Goal: Information Seeking & Learning: Learn about a topic

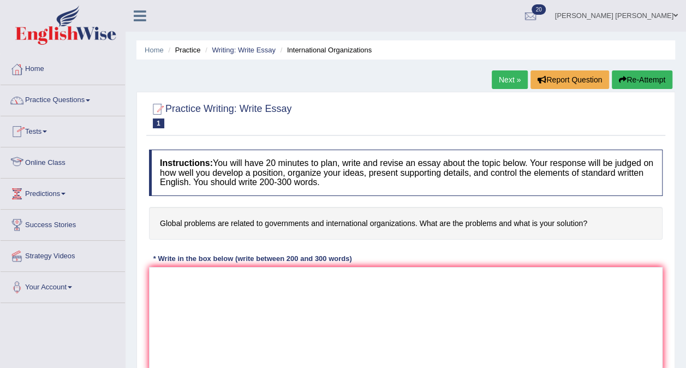
click at [57, 156] on link "Online Class" at bounding box center [63, 160] width 124 height 27
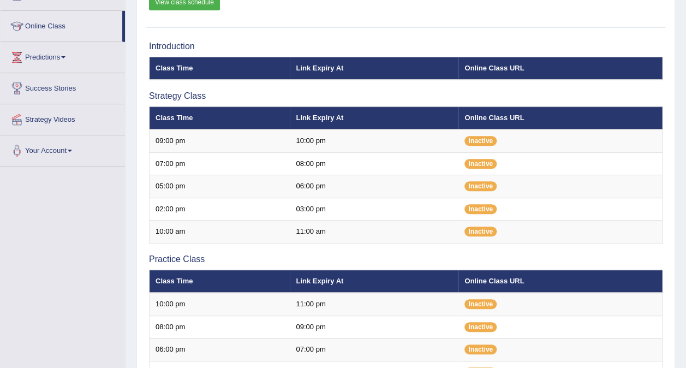
scroll to position [140, 0]
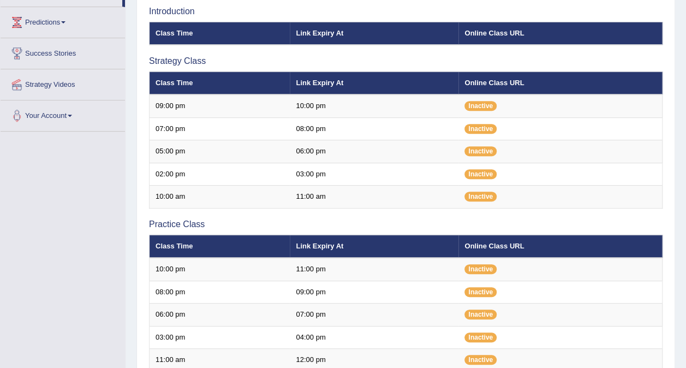
scroll to position [191, 0]
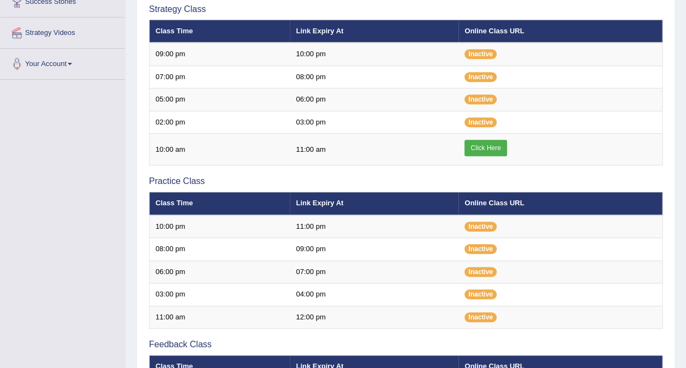
scroll to position [191, 0]
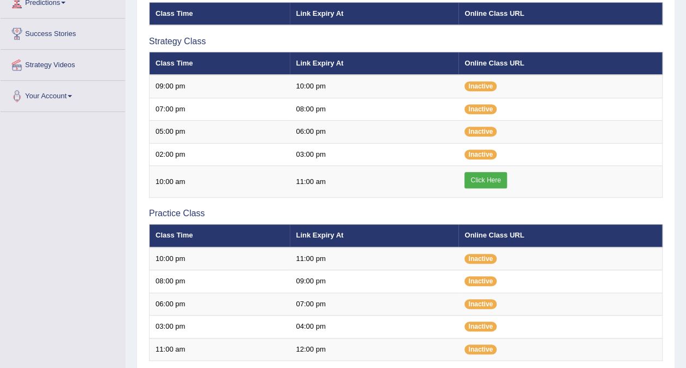
click at [490, 182] on link "Click Here" at bounding box center [486, 180] width 42 height 16
click at [487, 177] on link "Click Here" at bounding box center [486, 180] width 42 height 16
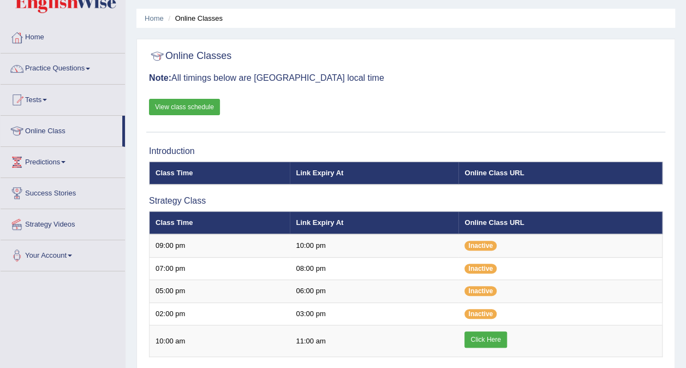
scroll to position [31, 0]
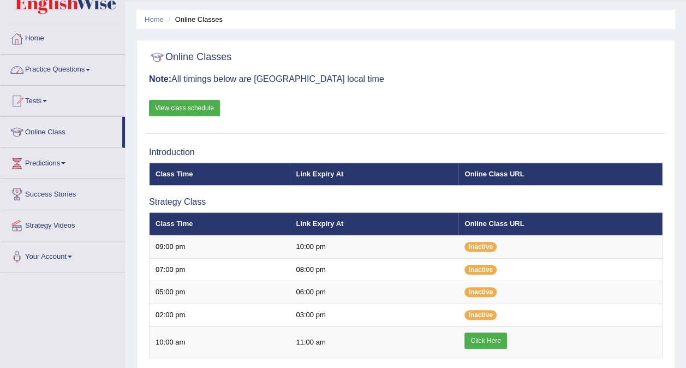
click at [75, 68] on link "Practice Questions" at bounding box center [63, 68] width 124 height 27
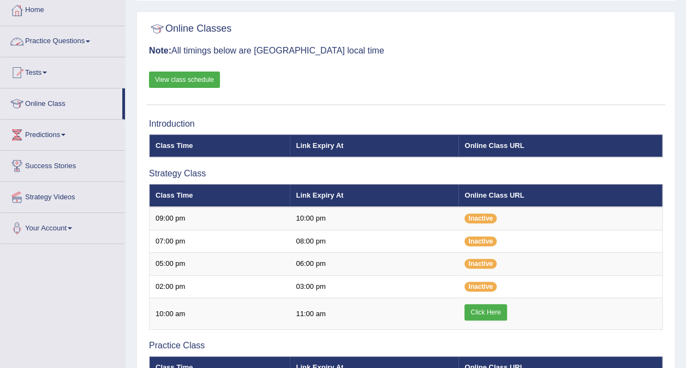
click at [96, 40] on link "Practice Questions" at bounding box center [63, 39] width 124 height 27
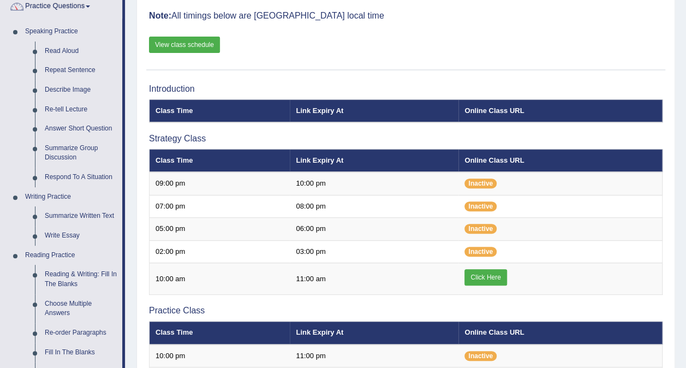
scroll to position [93, 0]
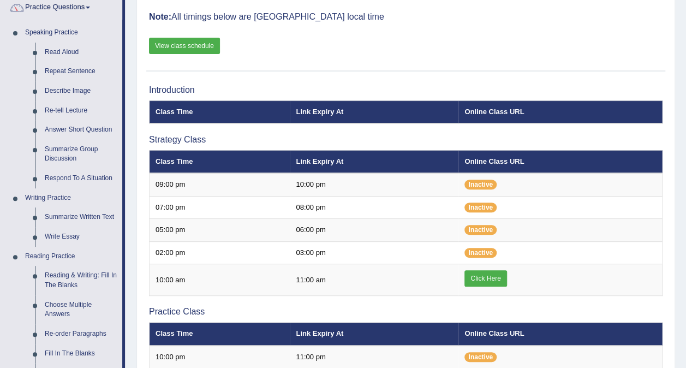
click at [70, 177] on link "Respond To A Situation" at bounding box center [81, 179] width 82 height 20
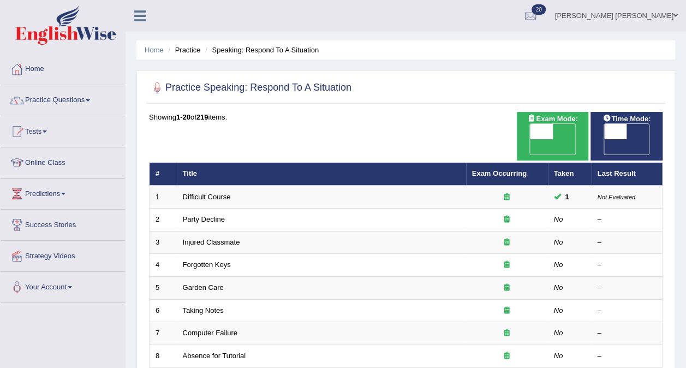
click at [203, 193] on link "Difficult Course" at bounding box center [207, 197] width 48 height 8
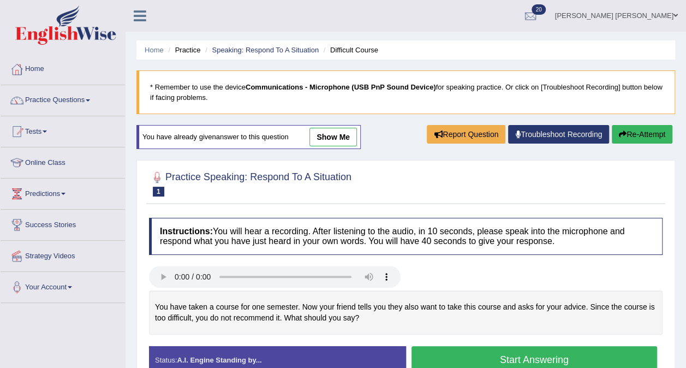
click at [269, 50] on link "Speaking: Respond To A Situation" at bounding box center [265, 50] width 107 height 8
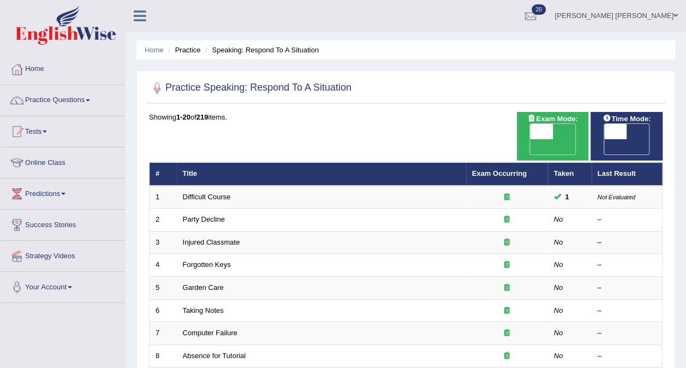
click at [206, 215] on link "Party Decline" at bounding box center [204, 219] width 42 height 8
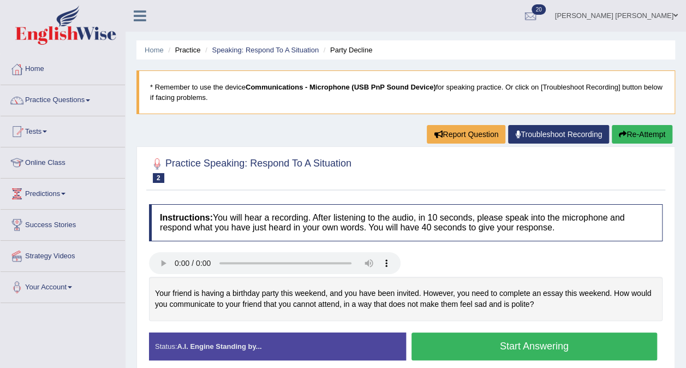
click at [477, 341] on button "Start Answering" at bounding box center [535, 347] width 246 height 28
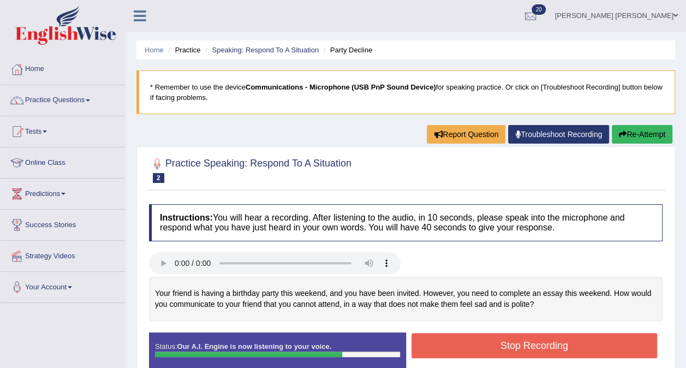
click at [477, 341] on button "Stop Recording" at bounding box center [535, 345] width 246 height 25
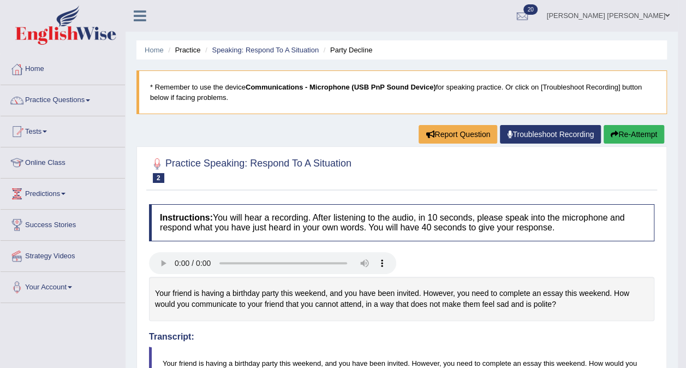
click at [272, 50] on link "Speaking: Respond To A Situation" at bounding box center [265, 50] width 107 height 8
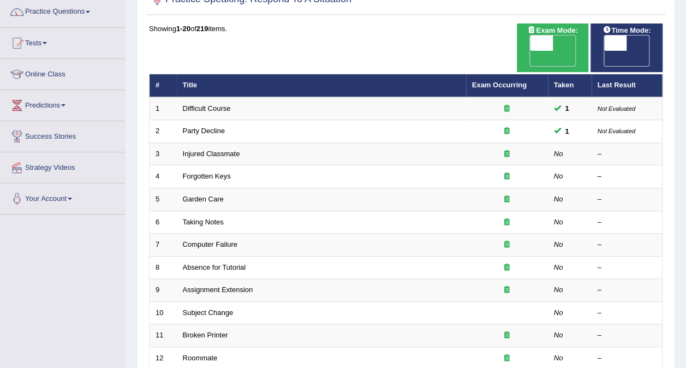
click at [208, 150] on link "Injured Classmate" at bounding box center [211, 154] width 57 height 8
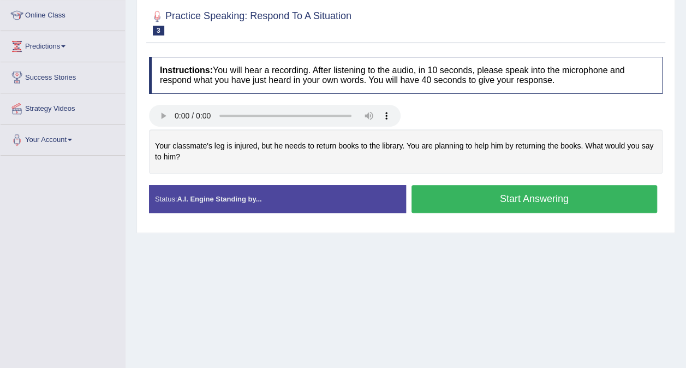
click at [524, 194] on button "Start Answering" at bounding box center [535, 199] width 246 height 28
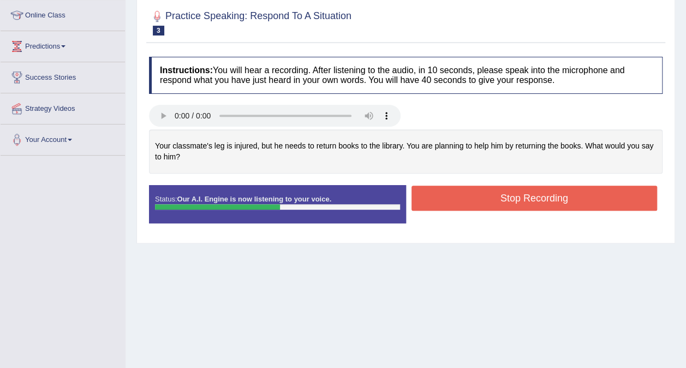
click at [573, 199] on button "Stop Recording" at bounding box center [535, 198] width 246 height 25
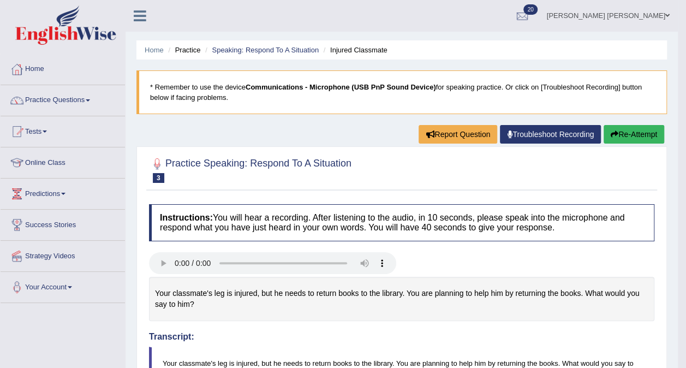
click at [274, 53] on link "Speaking: Respond To A Situation" at bounding box center [265, 50] width 107 height 8
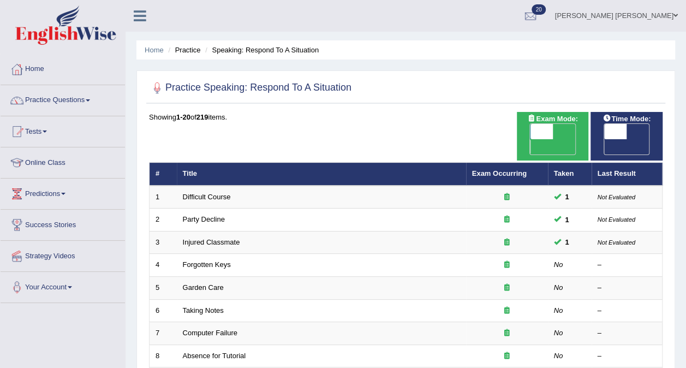
click at [201, 260] on link "Forgotten Keys" at bounding box center [207, 264] width 48 height 8
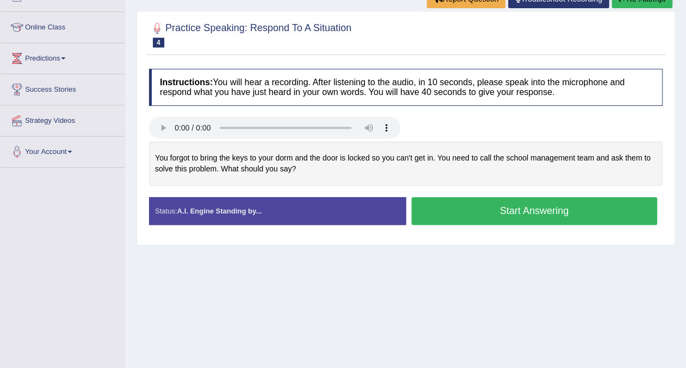
scroll to position [136, 0]
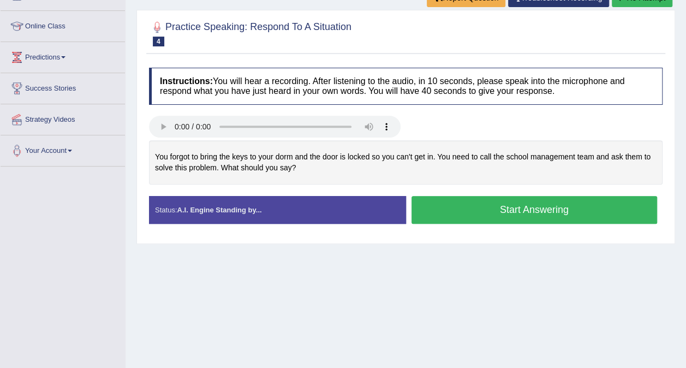
click at [601, 211] on button "Start Answering" at bounding box center [535, 210] width 246 height 28
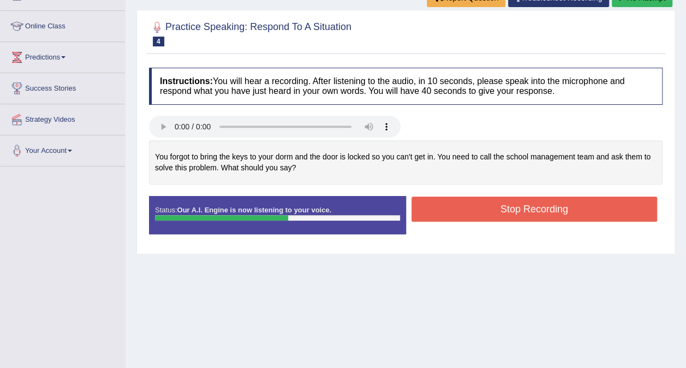
click at [584, 206] on button "Stop Recording" at bounding box center [535, 209] width 246 height 25
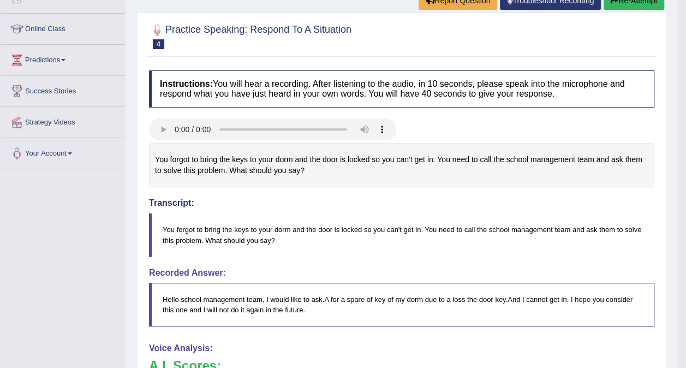
scroll to position [0, 0]
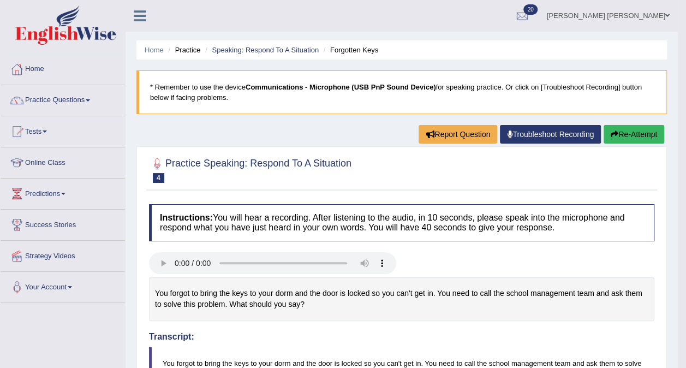
click at [257, 50] on link "Speaking: Respond To A Situation" at bounding box center [265, 50] width 107 height 8
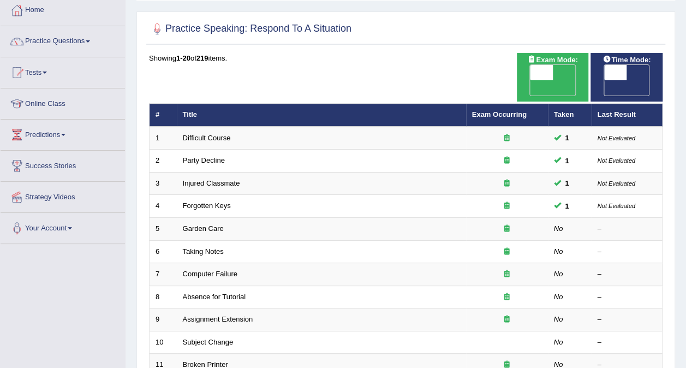
scroll to position [60, 0]
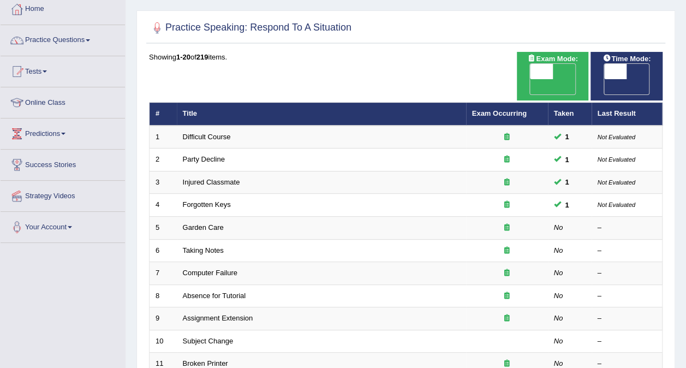
click at [201, 223] on link "Garden Care" at bounding box center [203, 227] width 41 height 8
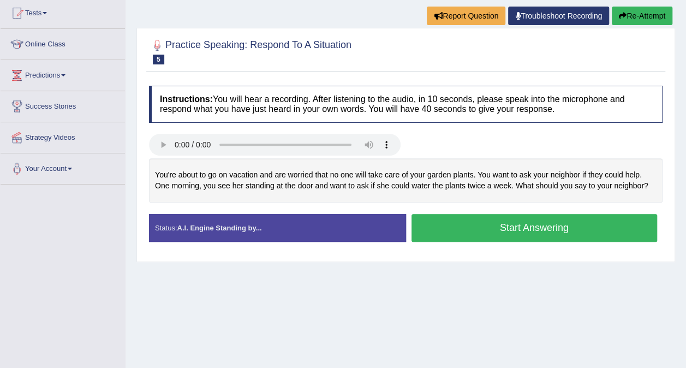
scroll to position [128, 0]
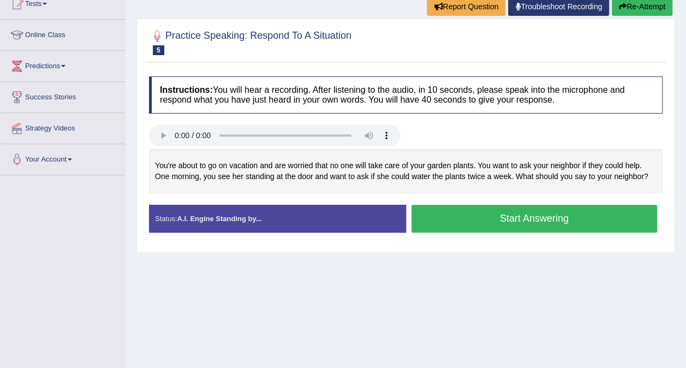
click at [563, 218] on button "Start Answering" at bounding box center [535, 219] width 246 height 28
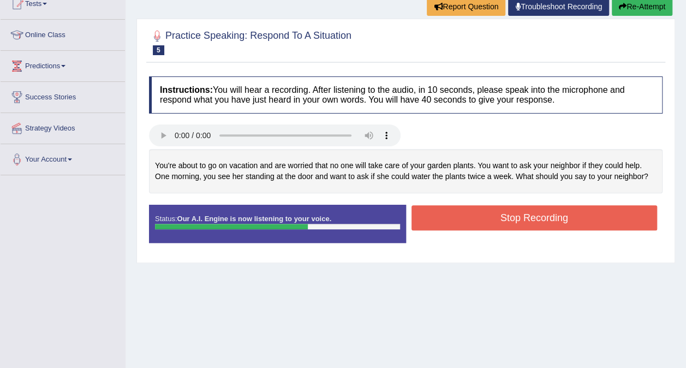
click at [584, 216] on button "Stop Recording" at bounding box center [535, 217] width 246 height 25
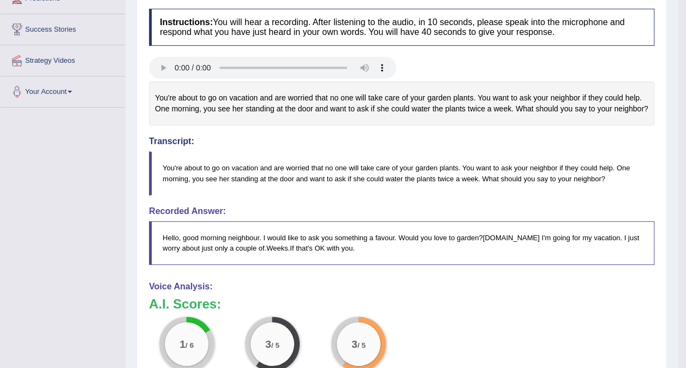
scroll to position [0, 0]
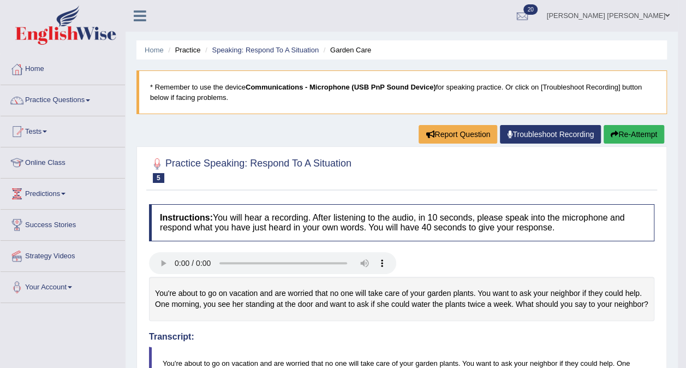
click at [274, 51] on link "Speaking: Respond To A Situation" at bounding box center [265, 50] width 107 height 8
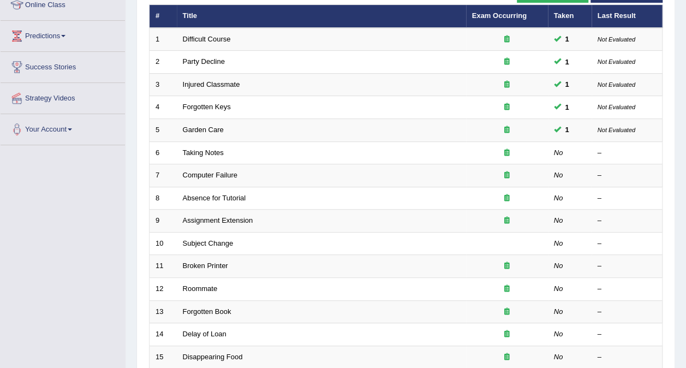
click at [211, 149] on link "Taking Notes" at bounding box center [203, 153] width 41 height 8
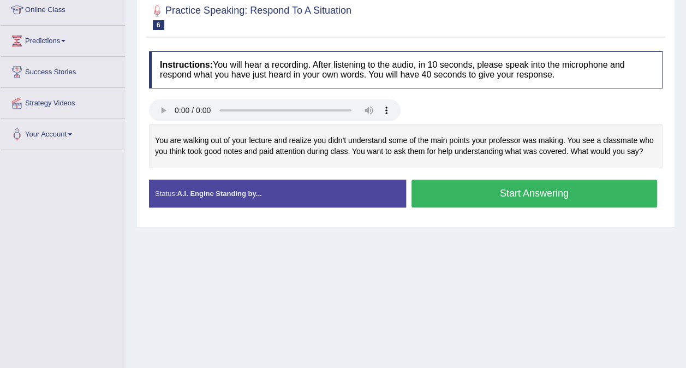
scroll to position [164, 0]
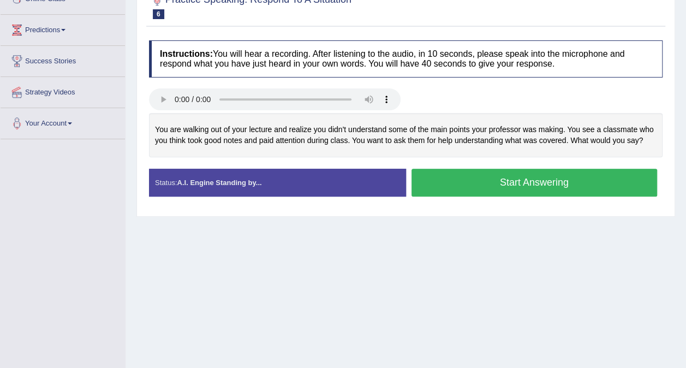
click at [587, 182] on button "Start Answering" at bounding box center [535, 183] width 246 height 28
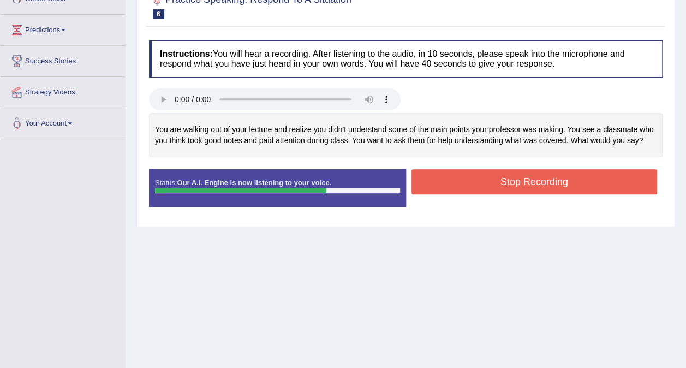
click at [582, 185] on button "Stop Recording" at bounding box center [535, 181] width 246 height 25
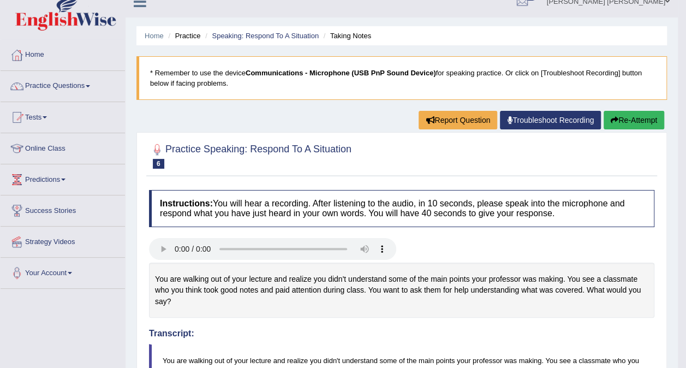
scroll to position [0, 0]
